Goal: Task Accomplishment & Management: Use online tool/utility

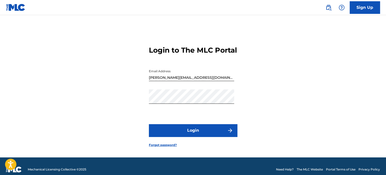
click at [215, 133] on button "Login" at bounding box center [193, 130] width 88 height 13
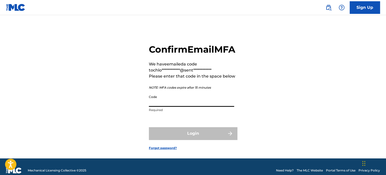
click at [211, 107] on input "Code" at bounding box center [191, 100] width 85 height 14
click at [262, 112] on div "**********" at bounding box center [192, 93] width 353 height 131
click at [170, 107] on input "Code" at bounding box center [191, 100] width 85 height 14
paste input "791784"
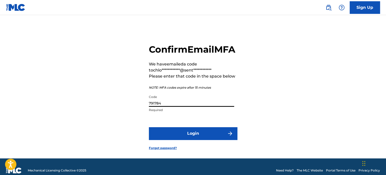
type input "791784"
click at [149, 127] on button "Login" at bounding box center [193, 133] width 88 height 13
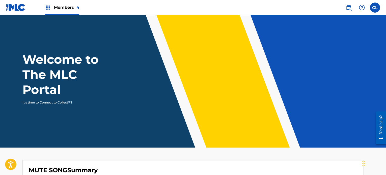
click at [61, 11] on div "Members 4" at bounding box center [62, 7] width 34 height 15
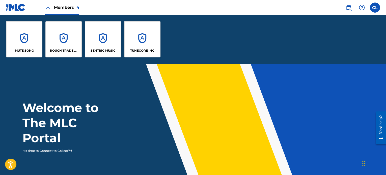
click at [98, 38] on div "SENTRIC MUSIC" at bounding box center [103, 39] width 36 height 36
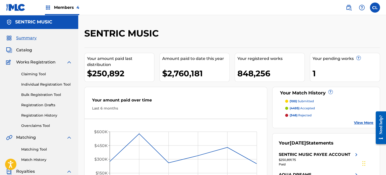
click at [35, 150] on link "Matching Tool" at bounding box center [46, 149] width 51 height 5
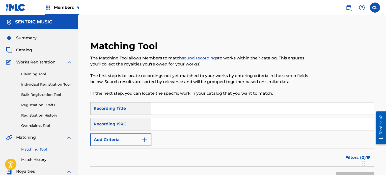
click at [176, 109] on input "Search Form" at bounding box center [262, 109] width 222 height 12
type input "academic success"
click at [133, 143] on button "Add Criteria" at bounding box center [120, 140] width 61 height 13
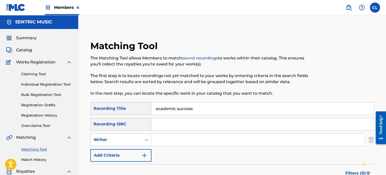
click at [172, 138] on input "Search Form" at bounding box center [257, 140] width 213 height 12
type input "[PERSON_NAME]"
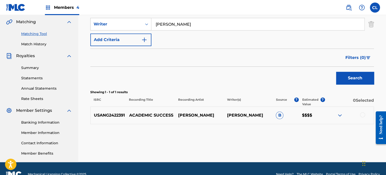
scroll to position [116, 0]
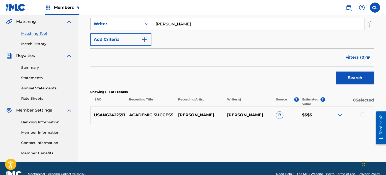
click at [363, 115] on div at bounding box center [362, 114] width 5 height 5
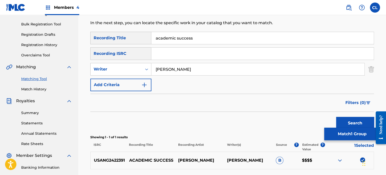
scroll to position [70, 0]
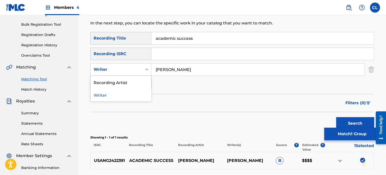
click at [130, 71] on div "Writer" at bounding box center [116, 70] width 45 height 6
click at [126, 83] on div "Recording Artist" at bounding box center [121, 82] width 61 height 13
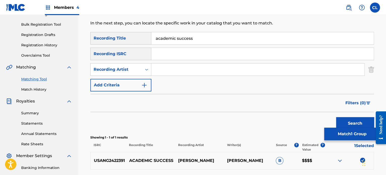
click at [167, 69] on input "Search Form" at bounding box center [257, 70] width 213 height 12
type input "[PERSON_NAME]"
click at [336, 117] on button "Search" at bounding box center [355, 123] width 38 height 13
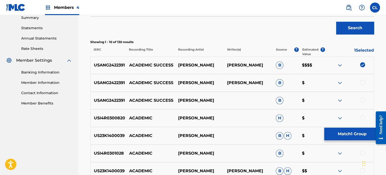
scroll to position [167, 0]
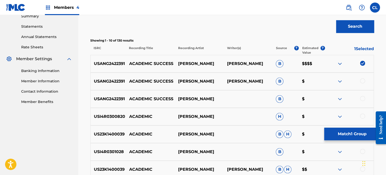
click at [362, 96] on div "USANG2422391 ACADEMIC SUCCESS [PERSON_NAME] B $" at bounding box center [232, 99] width 284 height 18
click at [362, 96] on div at bounding box center [362, 98] width 5 height 5
click at [363, 81] on div at bounding box center [362, 80] width 5 height 5
click at [354, 132] on button "Match 3 Groups" at bounding box center [352, 134] width 56 height 13
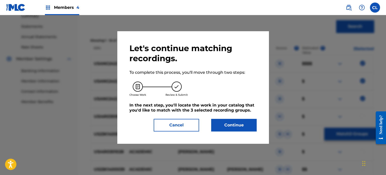
click at [238, 124] on button "Continue" at bounding box center [233, 125] width 45 height 13
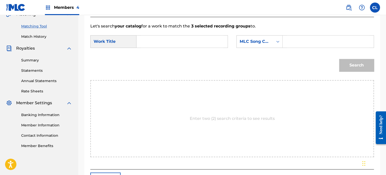
scroll to position [121, 0]
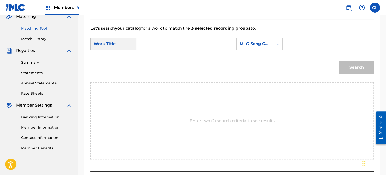
paste input "AY79JC"
click at [305, 39] on input "AY79JC" at bounding box center [328, 44] width 82 height 12
type input "AY79JC"
click at [189, 49] on input "Search Form" at bounding box center [182, 44] width 82 height 12
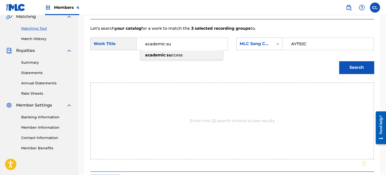
click at [182, 55] on span "ccess" at bounding box center [177, 55] width 11 height 5
type input "academic success"
click at [364, 67] on button "Search" at bounding box center [356, 67] width 35 height 13
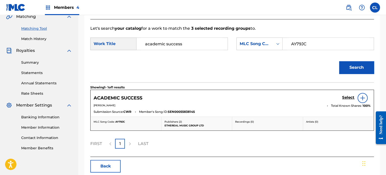
click at [350, 98] on h5 "Select" at bounding box center [348, 97] width 12 height 5
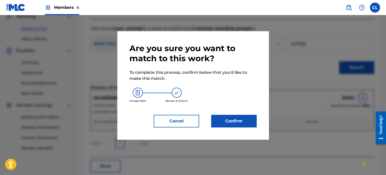
click at [228, 118] on button "Confirm" at bounding box center [233, 121] width 45 height 13
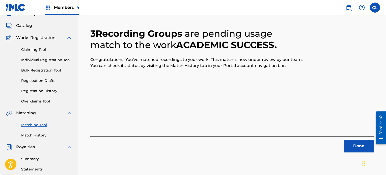
scroll to position [15, 0]
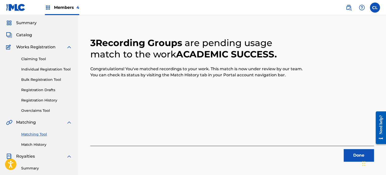
click at [356, 157] on button "Done" at bounding box center [359, 155] width 30 height 13
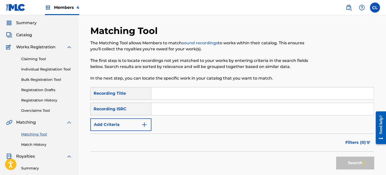
paste input "Accept"
click at [161, 95] on input "Search Form" at bounding box center [262, 94] width 222 height 12
type input "Accept"
click at [137, 124] on button "Add Criteria" at bounding box center [120, 125] width 61 height 13
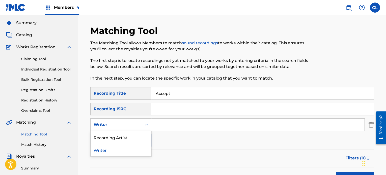
click at [127, 124] on div "Writer" at bounding box center [116, 125] width 45 height 6
click at [128, 135] on div "Recording Artist" at bounding box center [121, 137] width 61 height 13
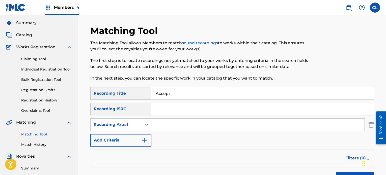
click at [165, 122] on input "Search Form" at bounding box center [257, 125] width 213 height 12
type input "[PERSON_NAME]"
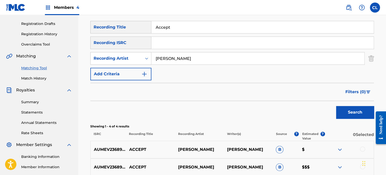
scroll to position [60, 0]
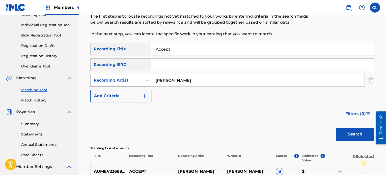
drag, startPoint x: 178, startPoint y: 82, endPoint x: 101, endPoint y: 79, distance: 77.3
click at [101, 79] on div "SearchWithCriteria879bb732-547b-4114-9d3b-d63559ef2438 Recording Artist [PERSON…" at bounding box center [232, 80] width 284 height 13
paste input "[PERSON_NAME]"
type input "[PERSON_NAME]"
click at [336, 128] on button "Search" at bounding box center [355, 134] width 38 height 13
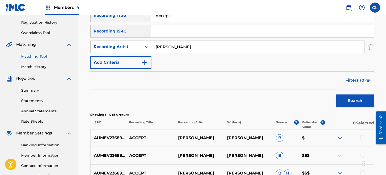
scroll to position [83, 0]
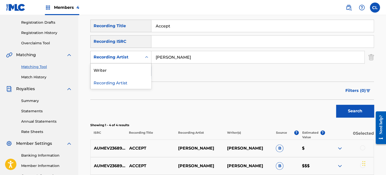
click at [142, 58] on div "Recording Artist" at bounding box center [116, 57] width 51 height 10
click at [130, 68] on div "Writer" at bounding box center [121, 70] width 61 height 13
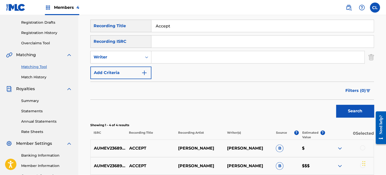
click at [177, 60] on input "Search Form" at bounding box center [257, 57] width 213 height 12
type input "[PERSON_NAME]"
click at [336, 105] on button "Search" at bounding box center [355, 111] width 38 height 13
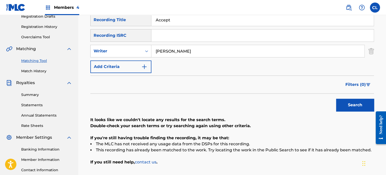
scroll to position [88, 0]
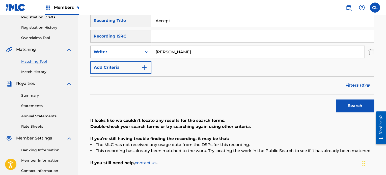
click at [135, 54] on div "Writer" at bounding box center [116, 52] width 45 height 6
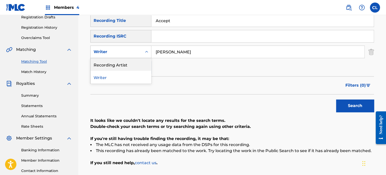
click at [130, 64] on div "Recording Artist" at bounding box center [121, 64] width 61 height 13
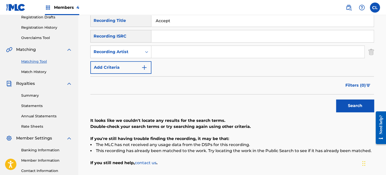
click at [174, 49] on input "Search Form" at bounding box center [257, 52] width 213 height 12
paste input "[PERSON_NAME]"
type input "[PERSON_NAME]"
click at [336, 100] on button "Search" at bounding box center [355, 106] width 38 height 13
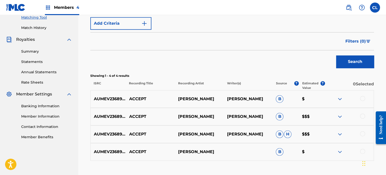
scroll to position [132, 0]
drag, startPoint x: 126, startPoint y: 99, endPoint x: 87, endPoint y: 99, distance: 39.1
click at [87, 99] on div "Matching Tool The Matching Tool allows Members to match sound recordings to wor…" at bounding box center [232, 47] width 296 height 278
copy p "AUMEV236899"
click at [363, 151] on div at bounding box center [362, 151] width 5 height 5
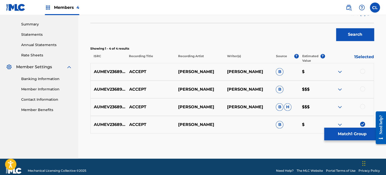
scroll to position [161, 0]
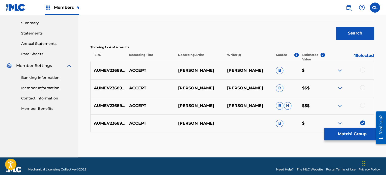
click at [364, 104] on div at bounding box center [362, 105] width 5 height 5
click at [363, 89] on div at bounding box center [362, 87] width 5 height 5
click at [363, 69] on div at bounding box center [362, 70] width 5 height 5
click at [361, 134] on button "Match 4 Groups" at bounding box center [352, 134] width 56 height 13
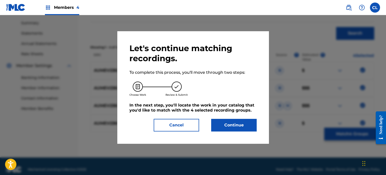
click at [233, 125] on button "Continue" at bounding box center [233, 125] width 45 height 13
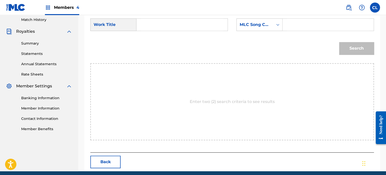
scroll to position [138, 0]
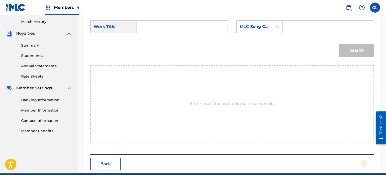
click at [309, 31] on input "Search Form" at bounding box center [328, 27] width 82 height 12
paste input "AY73P4"
type input "AY73P4"
click at [180, 30] on input "Search Form" at bounding box center [182, 27] width 82 height 12
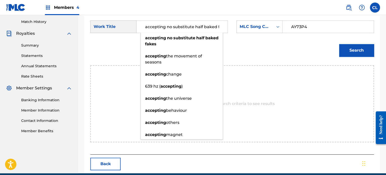
drag, startPoint x: 219, startPoint y: 25, endPoint x: 167, endPoint y: 24, distance: 52.0
click at [167, 24] on input "accepting no substitute half baked fakes" at bounding box center [182, 27] width 82 height 12
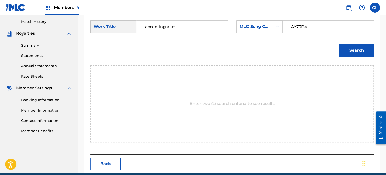
drag, startPoint x: 180, startPoint y: 26, endPoint x: 166, endPoint y: 26, distance: 14.1
click at [166, 26] on input "accepting akes" at bounding box center [182, 27] width 82 height 12
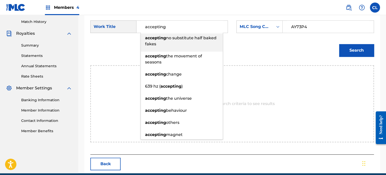
click at [359, 50] on button "Search" at bounding box center [356, 50] width 35 height 13
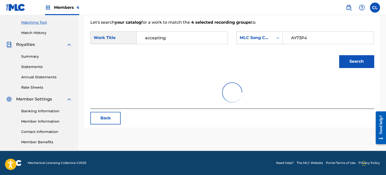
scroll to position [127, 0]
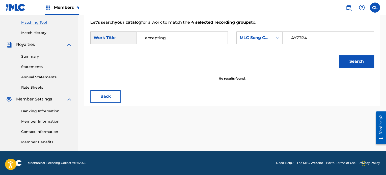
click at [144, 39] on input "accepting" at bounding box center [182, 38] width 82 height 12
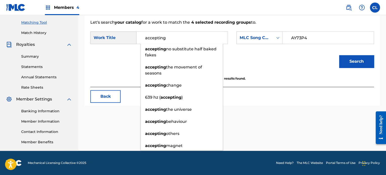
click at [181, 41] on input "accepting" at bounding box center [182, 38] width 82 height 12
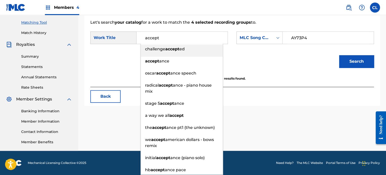
type input "accept"
click at [359, 63] on button "Search" at bounding box center [356, 61] width 35 height 13
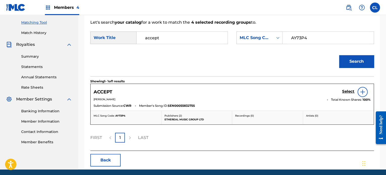
click at [349, 91] on h5 "Select" at bounding box center [348, 91] width 12 height 5
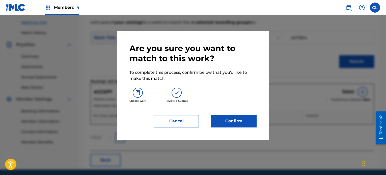
click at [235, 119] on button "Confirm" at bounding box center [233, 121] width 45 height 13
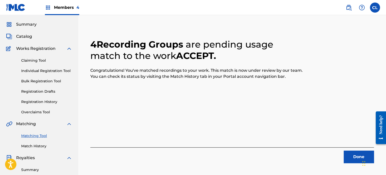
scroll to position [11, 0]
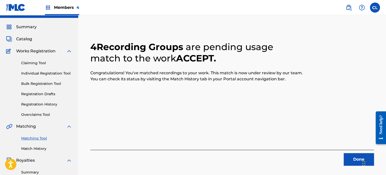
click at [352, 158] on button "Done" at bounding box center [359, 159] width 30 height 13
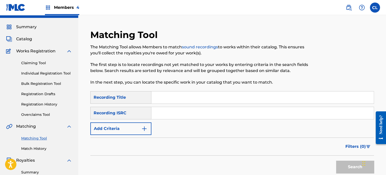
click at [168, 98] on input "Search Form" at bounding box center [262, 98] width 222 height 12
paste input "Accepting Change"
type input "Accepting Change"
click at [136, 131] on button "Add Criteria" at bounding box center [120, 129] width 61 height 13
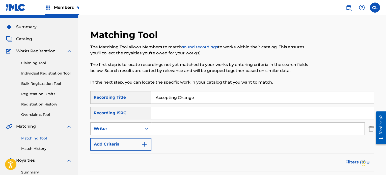
click at [137, 126] on div "Writer" at bounding box center [116, 129] width 45 height 6
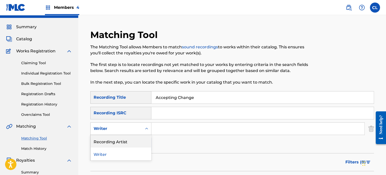
click at [136, 139] on div "Recording Artist" at bounding box center [121, 141] width 61 height 13
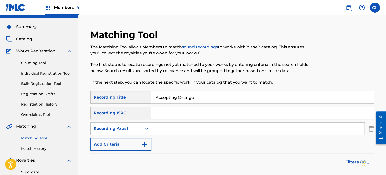
click at [165, 128] on input "Search Form" at bounding box center [257, 129] width 213 height 12
type input "[PERSON_NAME]"
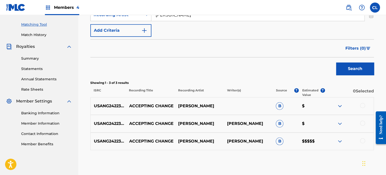
scroll to position [149, 0]
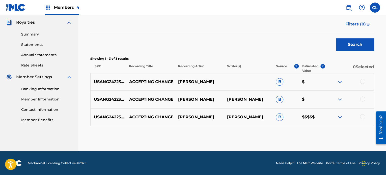
click at [362, 116] on div at bounding box center [362, 116] width 5 height 5
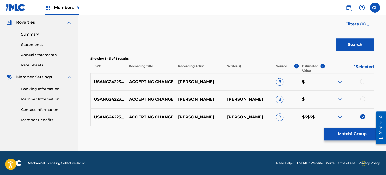
click at [362, 97] on div at bounding box center [362, 99] width 5 height 5
click at [362, 78] on div "USANG2422370 ACCEPTING CHANGE [PERSON_NAME] B $" at bounding box center [232, 82] width 284 height 18
click at [361, 82] on div at bounding box center [362, 81] width 5 height 5
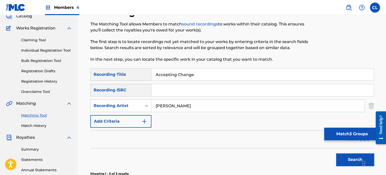
scroll to position [26, 0]
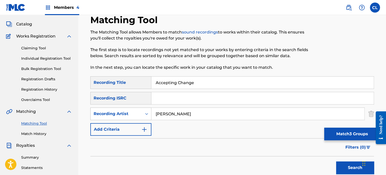
click at [127, 114] on div "Recording Artist" at bounding box center [116, 114] width 45 height 6
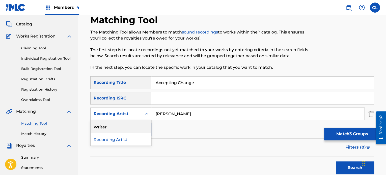
click at [126, 124] on div "Writer" at bounding box center [121, 126] width 61 height 13
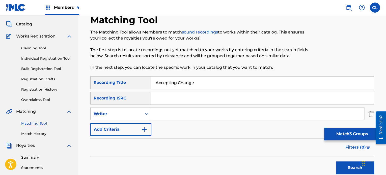
click at [178, 116] on input "Search Form" at bounding box center [257, 114] width 213 height 12
type input "[PERSON_NAME]"
click at [336, 162] on button "Search" at bounding box center [355, 168] width 38 height 13
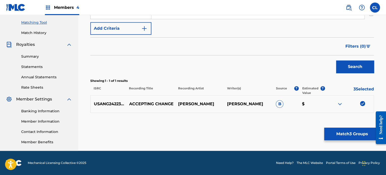
click at [357, 130] on button "Match 3 Groups" at bounding box center [352, 134] width 56 height 13
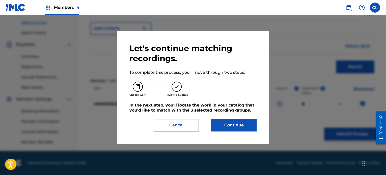
click at [242, 121] on button "Continue" at bounding box center [233, 125] width 45 height 13
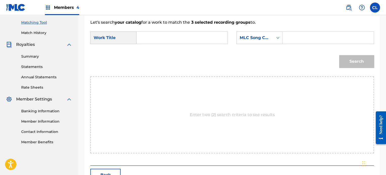
click at [296, 36] on input "Search Form" at bounding box center [328, 38] width 82 height 12
paste input "AY8VRG"
type input "AY8VRG"
click at [204, 34] on input "Search Form" at bounding box center [182, 38] width 82 height 12
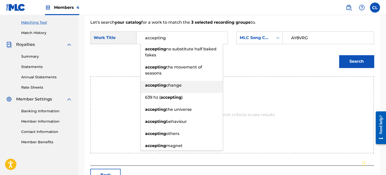
click at [161, 92] on li "accepting change" at bounding box center [182, 87] width 82 height 12
type input "accepting change"
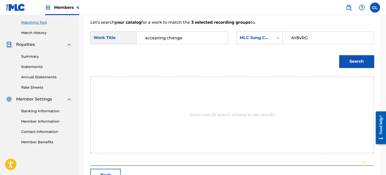
click at [356, 66] on button "Search" at bounding box center [356, 61] width 35 height 13
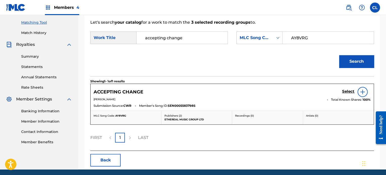
click at [350, 94] on link "Select" at bounding box center [348, 92] width 12 height 6
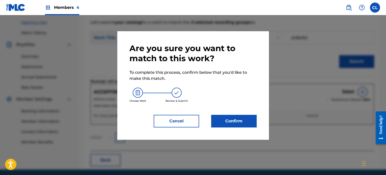
click at [242, 117] on button "Confirm" at bounding box center [233, 121] width 45 height 13
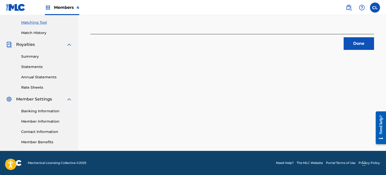
click at [364, 42] on button "Done" at bounding box center [359, 43] width 30 height 13
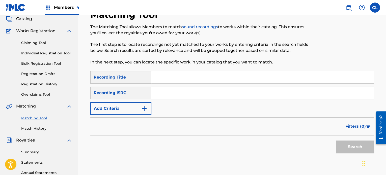
scroll to position [28, 0]
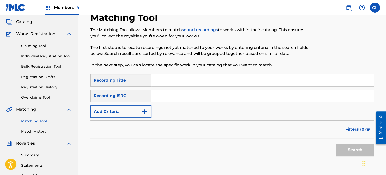
click at [182, 81] on input "Search Form" at bounding box center [262, 80] width 222 height 12
click at [130, 110] on button "Add Criteria" at bounding box center [120, 111] width 61 height 13
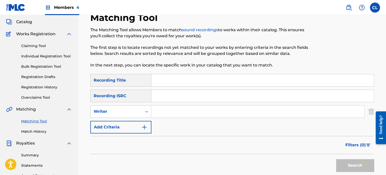
paste input "ACT$AFE"
click at [164, 81] on input "ACT$AFE" at bounding box center [262, 80] width 222 height 12
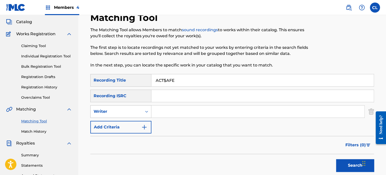
type input "ACT$AFE"
click at [139, 114] on div "Writer" at bounding box center [116, 112] width 45 height 6
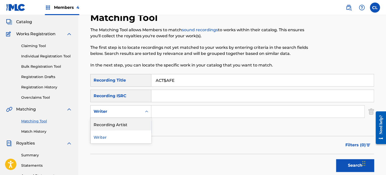
click at [129, 125] on div "Recording Artist" at bounding box center [121, 124] width 61 height 13
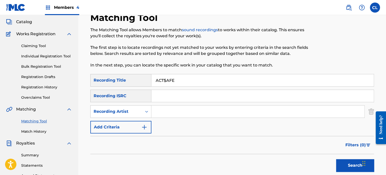
click at [160, 116] on input "Search Form" at bounding box center [257, 112] width 213 height 12
click at [242, 142] on div "Filters ( 0 )" at bounding box center [232, 145] width 284 height 18
click at [346, 164] on button "Search" at bounding box center [355, 165] width 38 height 13
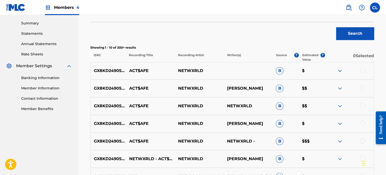
scroll to position [171, 0]
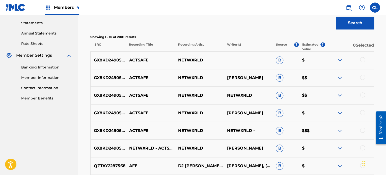
click at [362, 60] on div at bounding box center [362, 59] width 5 height 5
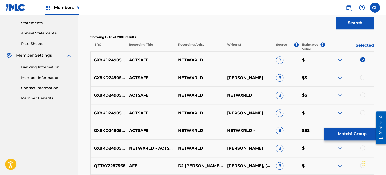
click at [364, 77] on div at bounding box center [362, 77] width 5 height 5
click at [363, 95] on div at bounding box center [362, 95] width 5 height 5
click at [362, 113] on div at bounding box center [362, 112] width 5 height 5
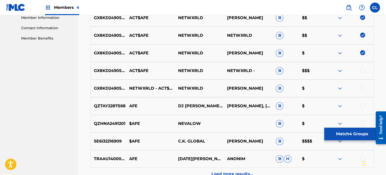
scroll to position [232, 0]
click at [363, 69] on div at bounding box center [362, 69] width 5 height 5
click at [363, 89] on div at bounding box center [362, 87] width 5 height 5
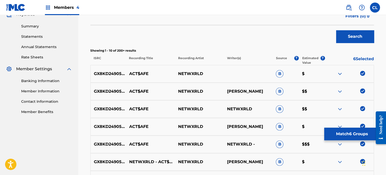
scroll to position [156, 0]
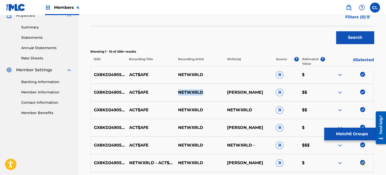
drag, startPoint x: 182, startPoint y: 92, endPoint x: 165, endPoint y: 91, distance: 17.2
click at [165, 91] on div "GX8KD2490588 ACT$AFE NETWXRLD [PERSON_NAME] B $$" at bounding box center [232, 93] width 284 height 18
copy div "NETWXRLD"
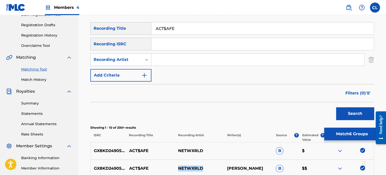
scroll to position [79, 0]
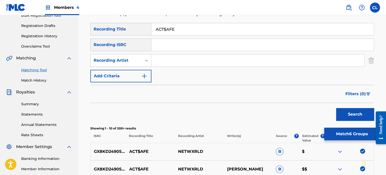
click at [175, 57] on input "Search Form" at bounding box center [257, 60] width 213 height 12
paste input "NETWXRLD"
type input "NETWXRLD"
click at [336, 108] on button "Search" at bounding box center [355, 114] width 38 height 13
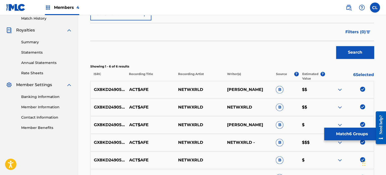
scroll to position [139, 0]
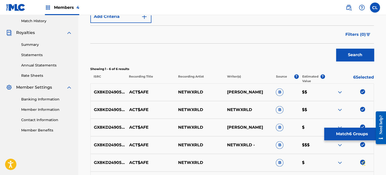
click at [336, 132] on button "Match 6 Groups" at bounding box center [352, 134] width 56 height 13
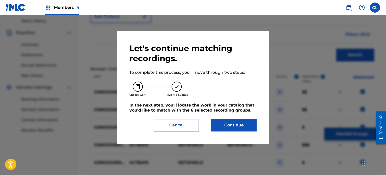
click at [231, 125] on button "Continue" at bounding box center [233, 125] width 45 height 13
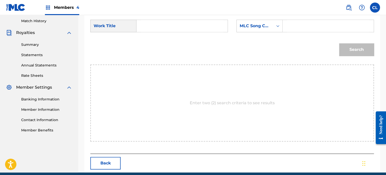
click at [299, 27] on input "Search Form" at bounding box center [328, 26] width 82 height 12
paste input "AY7VZE"
type input "AY7VZE"
click at [198, 25] on input "Search Form" at bounding box center [182, 26] width 82 height 12
type input "act$afe"
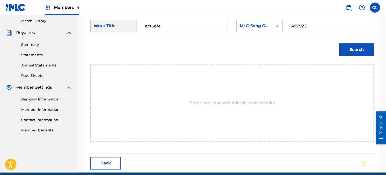
click at [339, 43] on button "Search" at bounding box center [356, 49] width 35 height 13
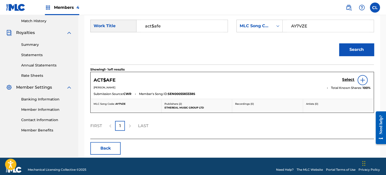
click at [347, 78] on h5 "Select" at bounding box center [348, 79] width 12 height 5
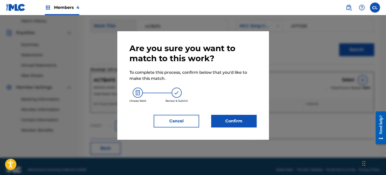
click at [239, 121] on button "Confirm" at bounding box center [233, 121] width 45 height 13
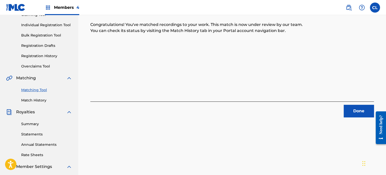
scroll to position [60, 0]
click at [363, 108] on button "Done" at bounding box center [359, 111] width 30 height 13
